Goal: Navigation & Orientation: Find specific page/section

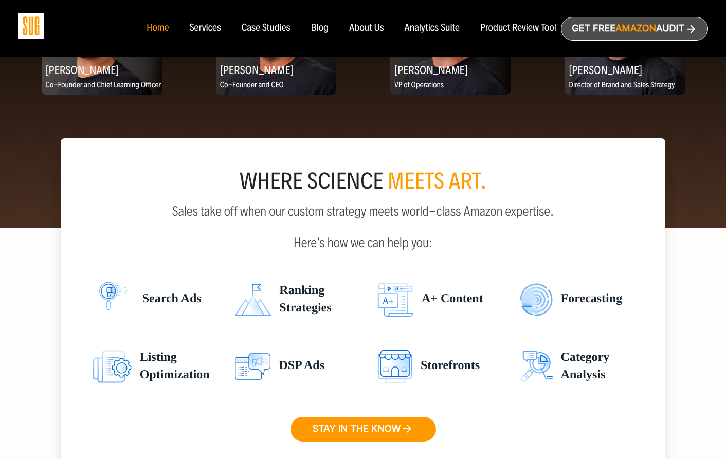
scroll to position [1463, 0]
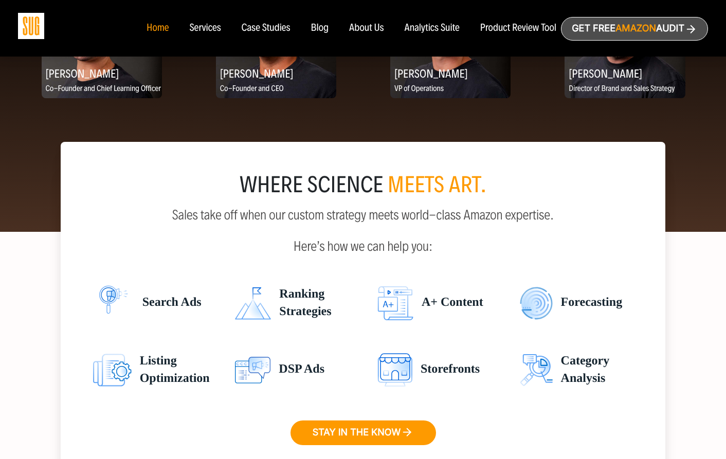
click at [268, 25] on div "Case Studies" at bounding box center [266, 28] width 49 height 11
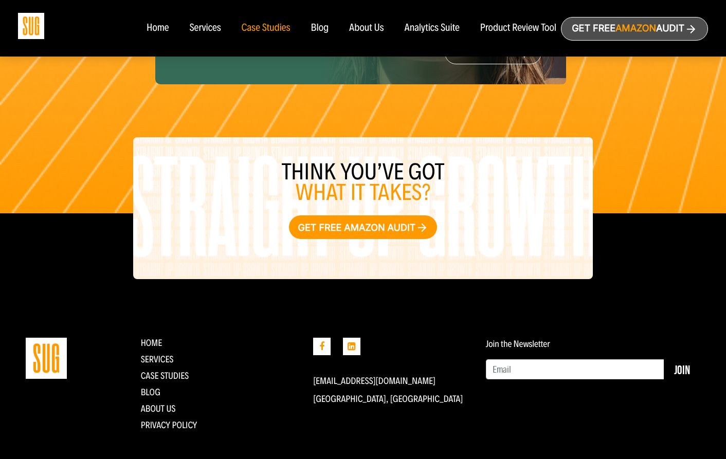
scroll to position [1526, 0]
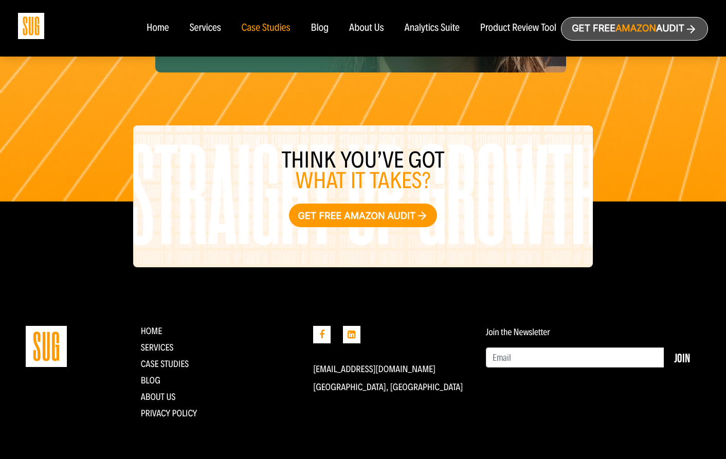
click at [202, 26] on div "Services" at bounding box center [204, 28] width 31 height 11
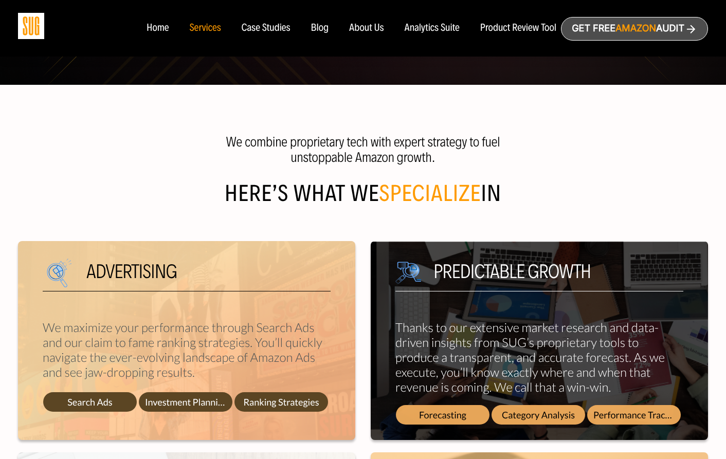
scroll to position [307, 0]
